Goal: Task Accomplishment & Management: Use online tool/utility

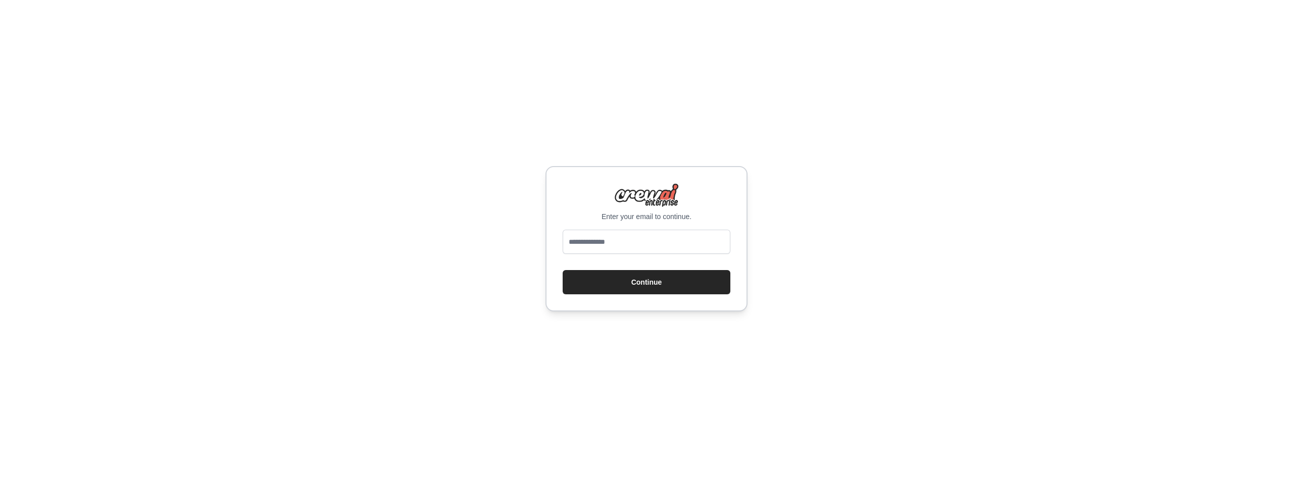
type input "**********"
click at [631, 289] on button "Continue" at bounding box center [647, 282] width 168 height 24
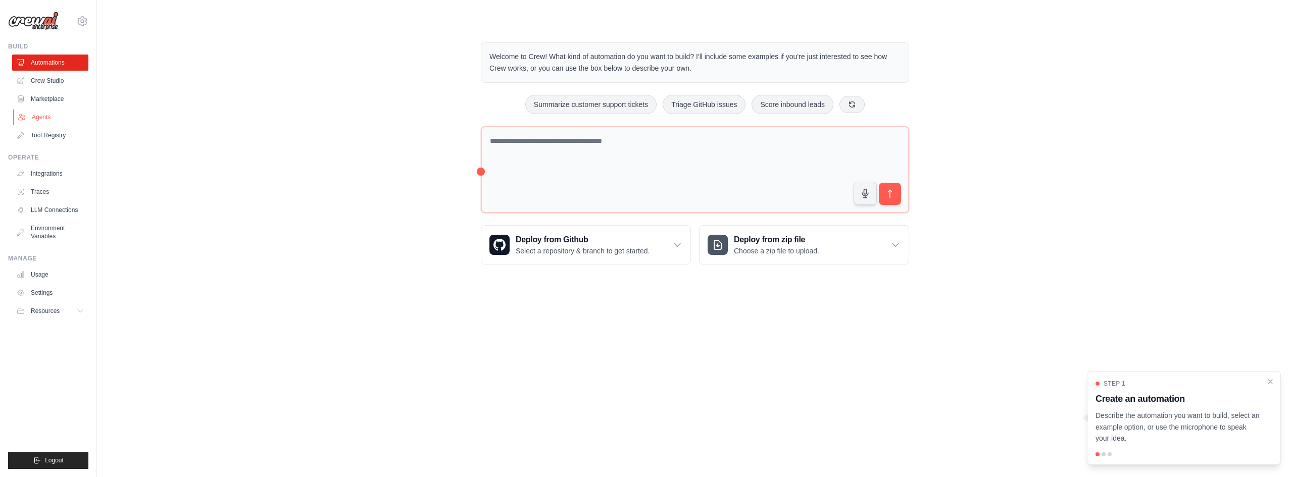
click at [64, 120] on link "Agents" at bounding box center [51, 117] width 76 height 16
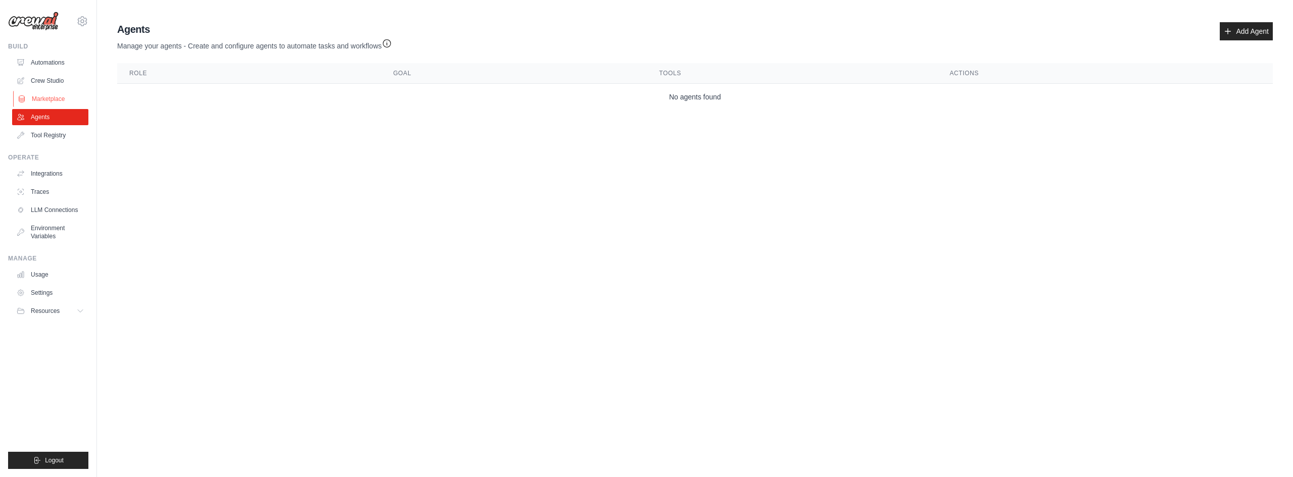
click at [58, 96] on link "Marketplace" at bounding box center [51, 99] width 76 height 16
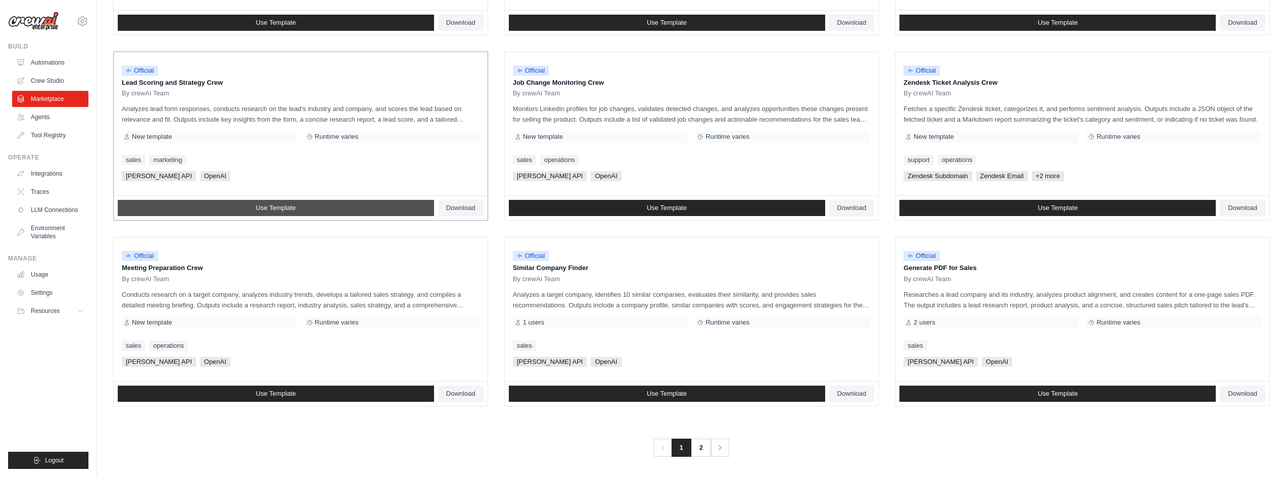
scroll to position [459, 0]
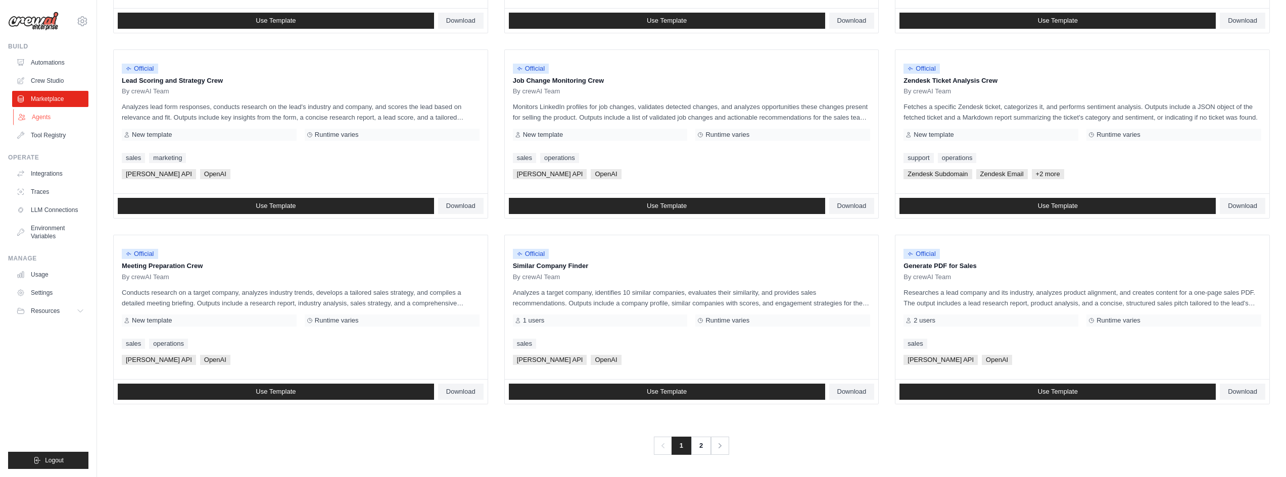
click at [37, 115] on link "Agents" at bounding box center [51, 117] width 76 height 16
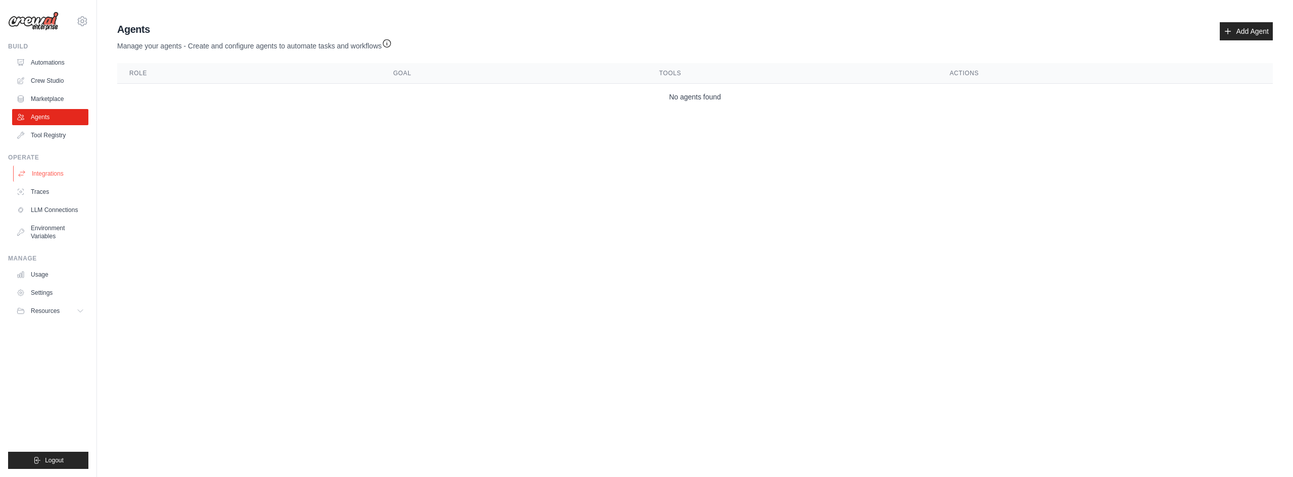
click at [27, 176] on link "Integrations" at bounding box center [51, 174] width 76 height 16
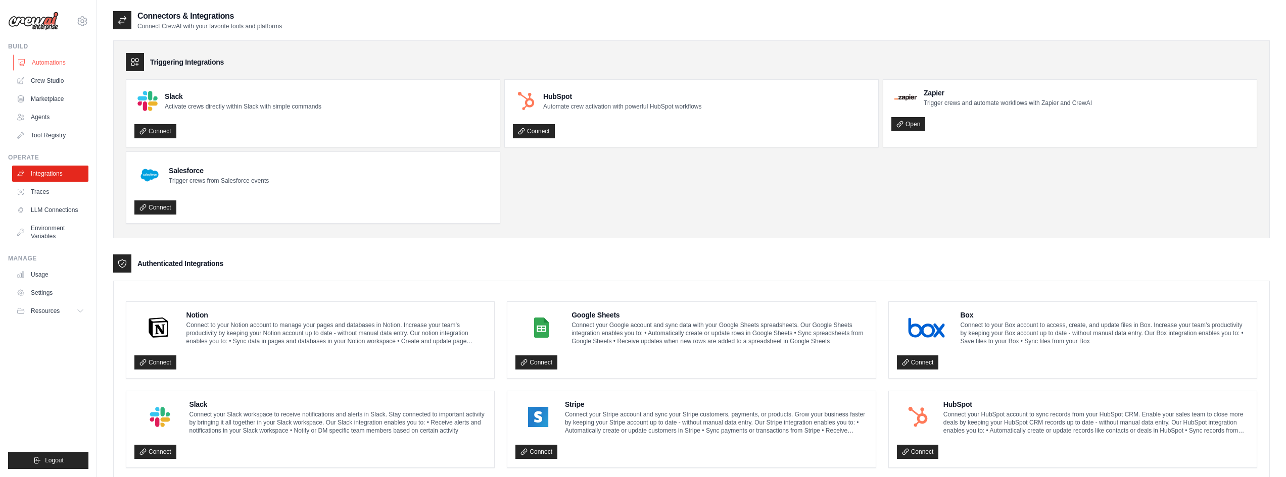
click at [48, 62] on link "Automations" at bounding box center [51, 63] width 76 height 16
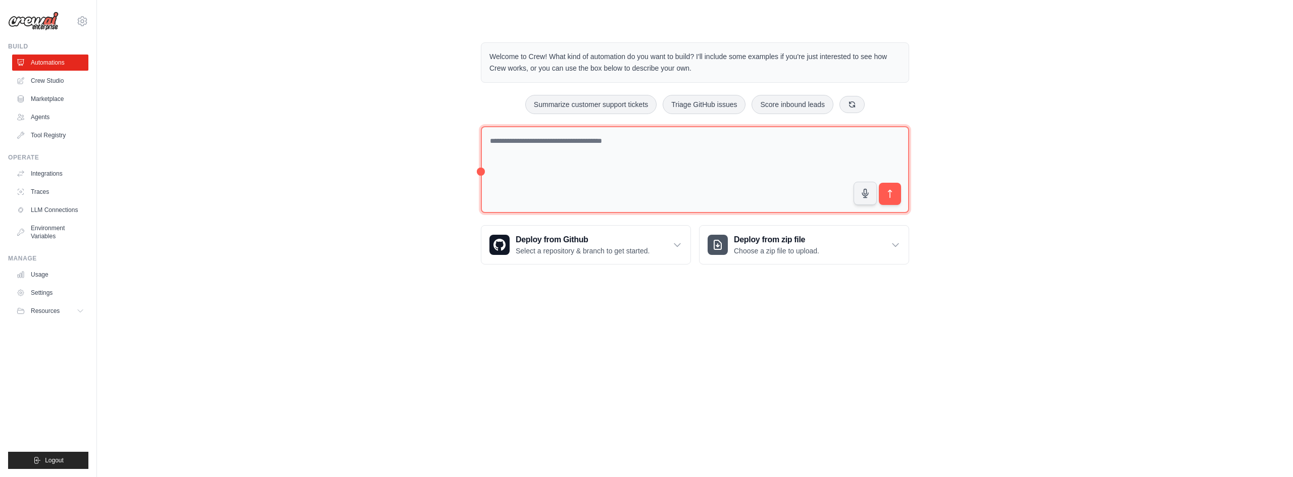
click at [565, 162] on textarea at bounding box center [695, 169] width 428 height 87
